Goal: Obtain resource: Obtain resource

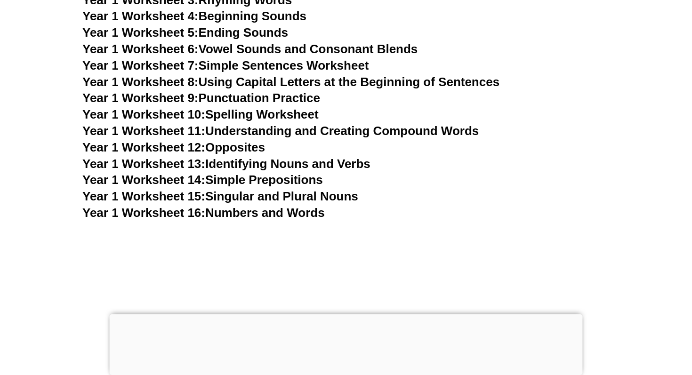
scroll to position [1870, 0]
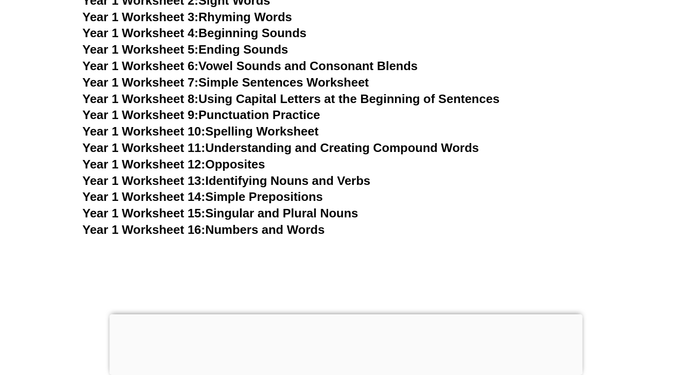
click at [294, 181] on link "Year 1 Worksheet 13: Identifying Nouns and Verbs" at bounding box center [226, 181] width 288 height 14
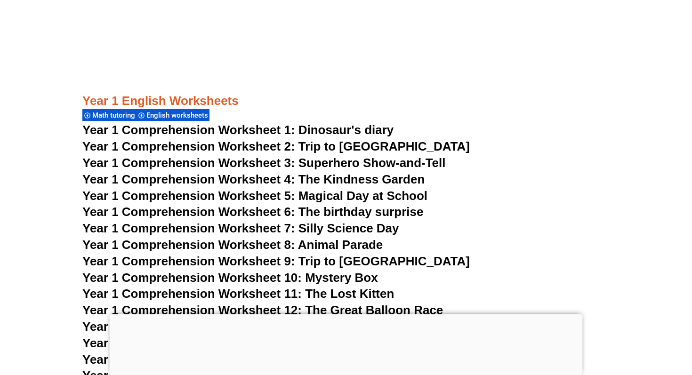
scroll to position [1133, 0]
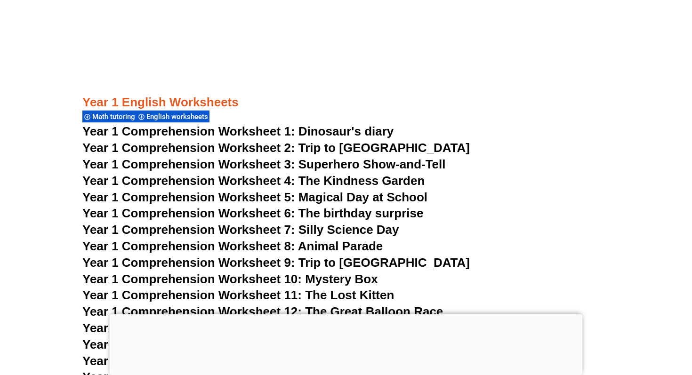
click at [294, 129] on span "Year 1 Comprehension Worksheet 1: Dinosaur's diary" at bounding box center [237, 131] width 311 height 14
click at [192, 147] on span "Year 1 Comprehension Worksheet 2: Trip to [GEOGRAPHIC_DATA]" at bounding box center [275, 148] width 387 height 14
click at [234, 167] on span "Year 1 Comprehension Worksheet 3: Superhero Show-and-Tell" at bounding box center [263, 164] width 363 height 14
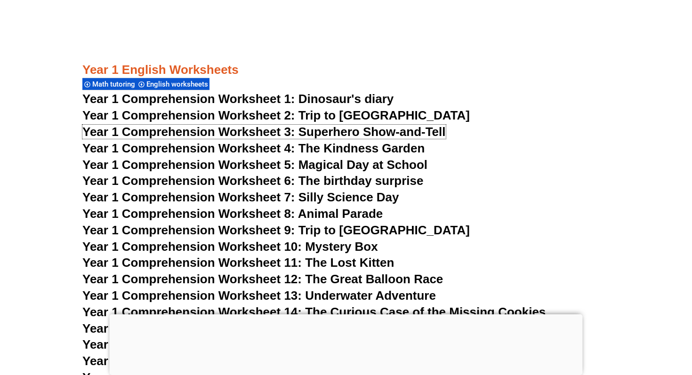
scroll to position [1167, 0]
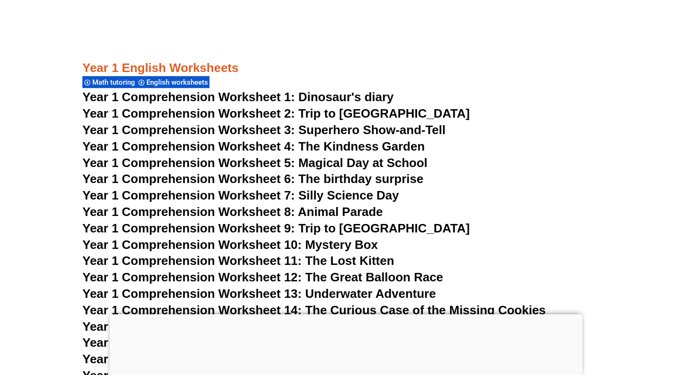
click at [224, 114] on span "Year 1 Comprehension Worksheet 2: Trip to [GEOGRAPHIC_DATA]" at bounding box center [275, 113] width 387 height 14
click at [243, 128] on span "Year 1 Comprehension Worksheet 3: Superhero Show-and-Tell" at bounding box center [263, 130] width 363 height 14
click at [244, 150] on span "Year 1 Comprehension Worksheet 4: The Kindness Garden" at bounding box center [253, 146] width 342 height 14
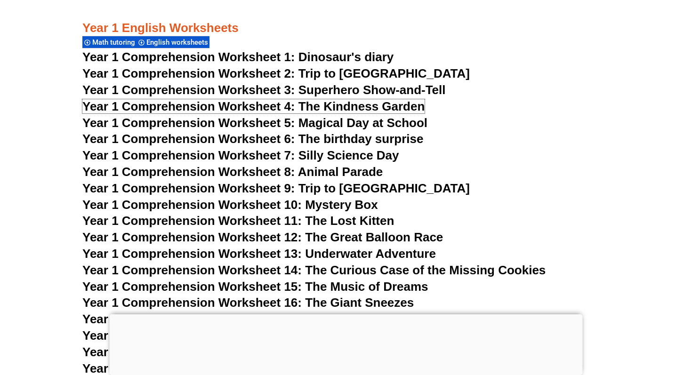
scroll to position [1210, 0]
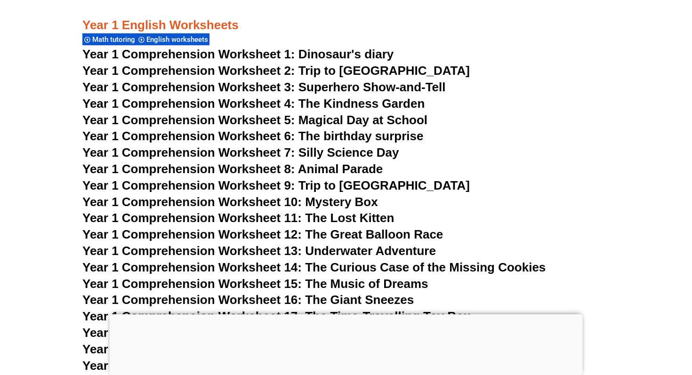
click at [321, 153] on span "Year 1 Comprehension Worksheet 7: Silly Science Day" at bounding box center [240, 152] width 317 height 14
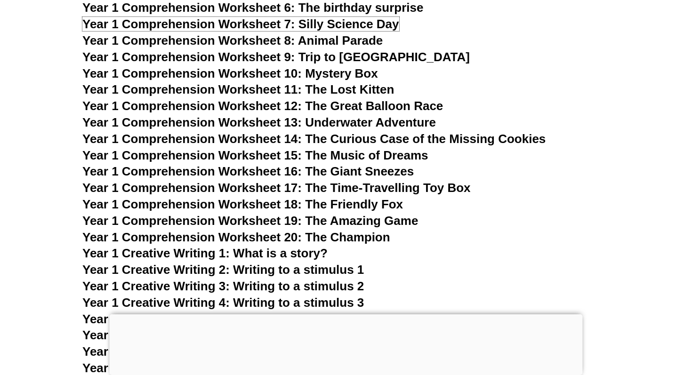
scroll to position [1341, 0]
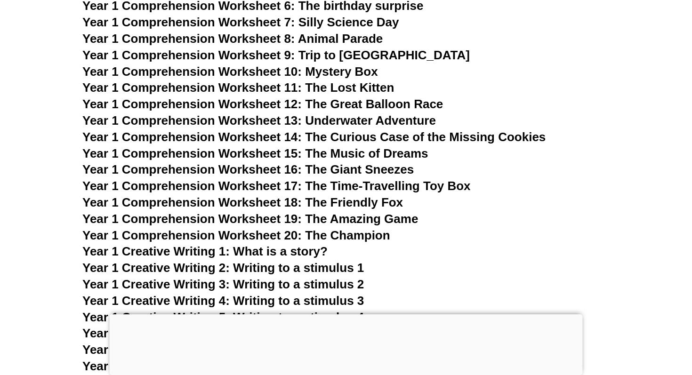
click at [312, 137] on span "Year 1 Comprehension Worksheet 14: The Curious Case of the Missing Cookies" at bounding box center [313, 137] width 463 height 14
